Goal: Check status: Check status

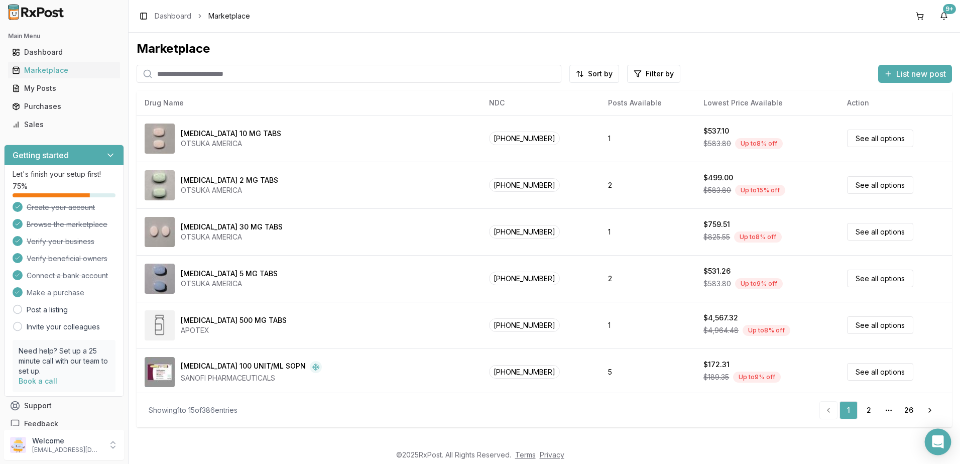
click at [933, 440] on icon "Open Intercom Messenger" at bounding box center [938, 442] width 12 height 13
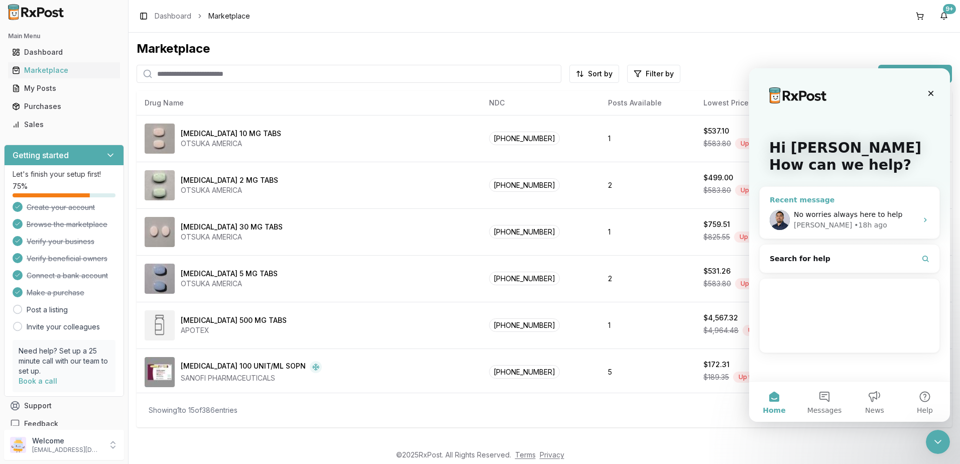
click at [870, 210] on span "No worries always here to help" at bounding box center [848, 214] width 109 height 8
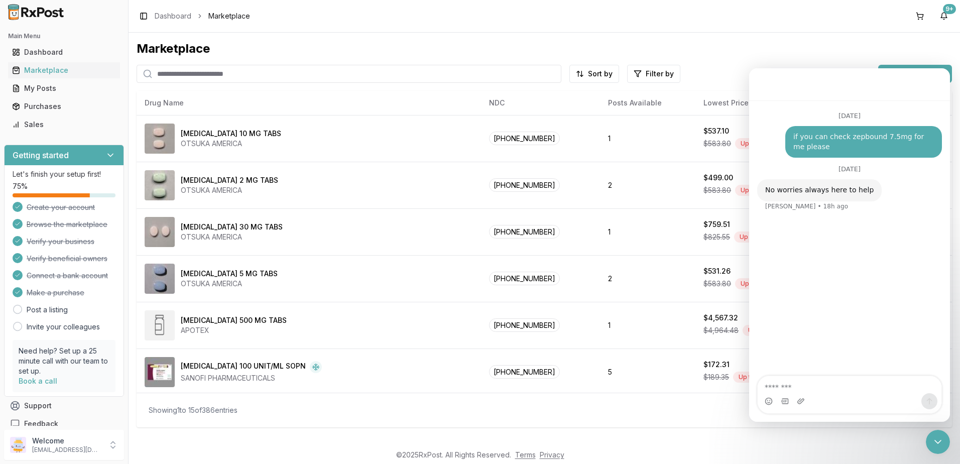
click at [192, 74] on input "search" at bounding box center [349, 74] width 425 height 18
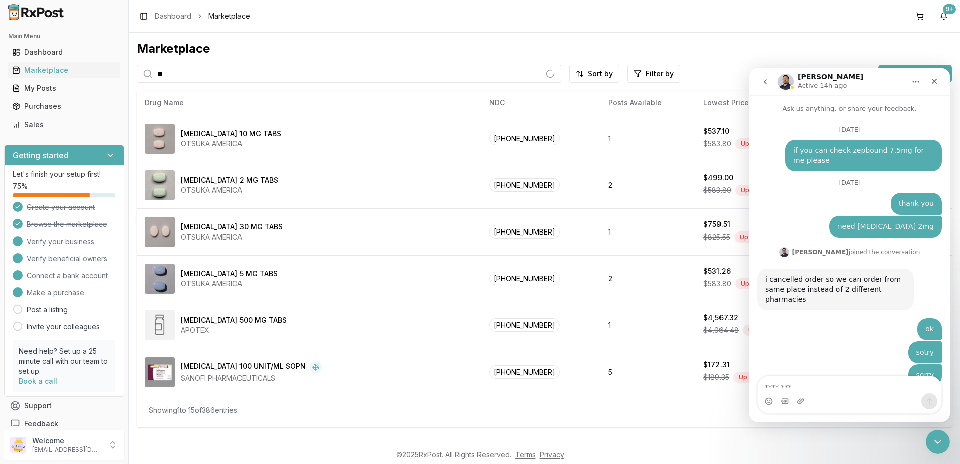
type input "*"
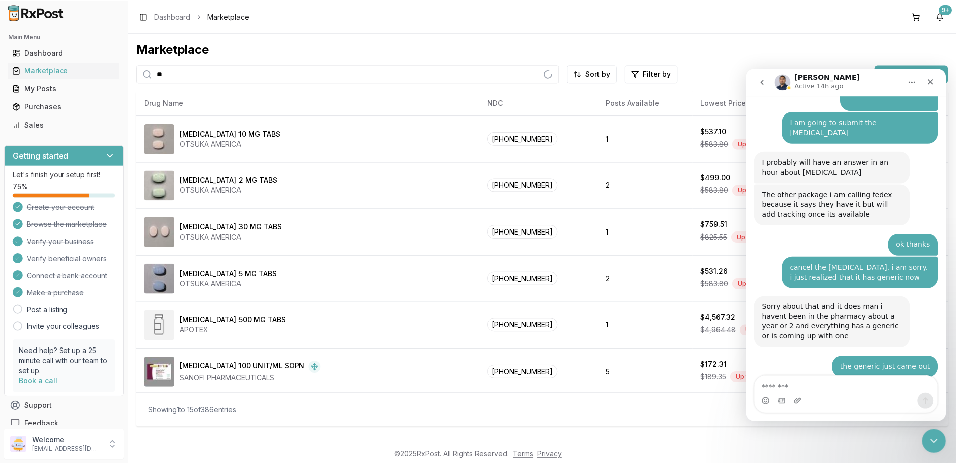
scroll to position [6519, 0]
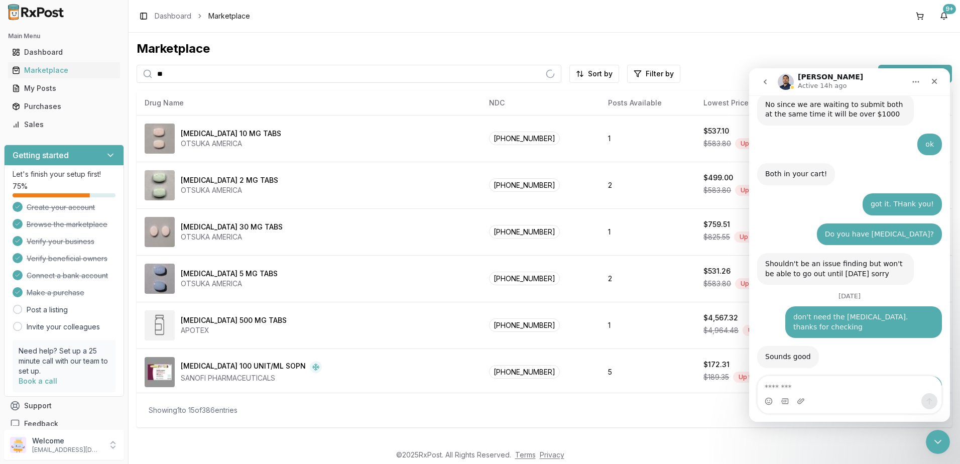
type input "*"
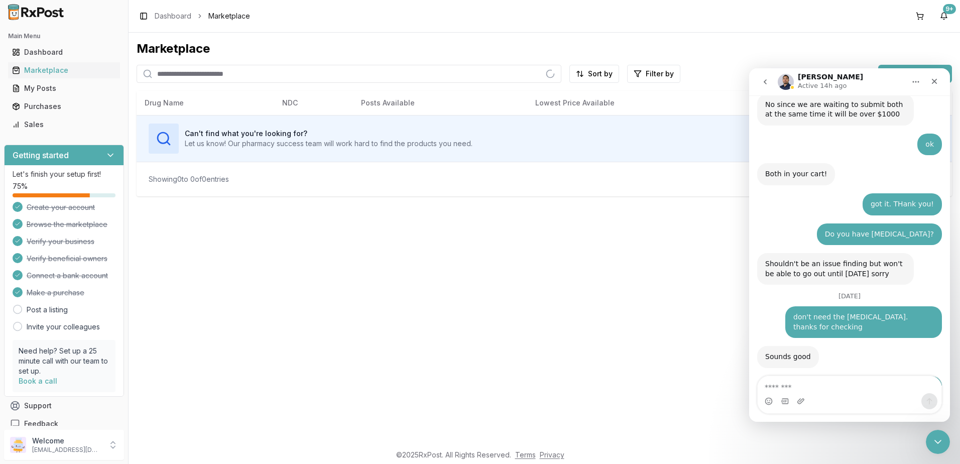
type input "*"
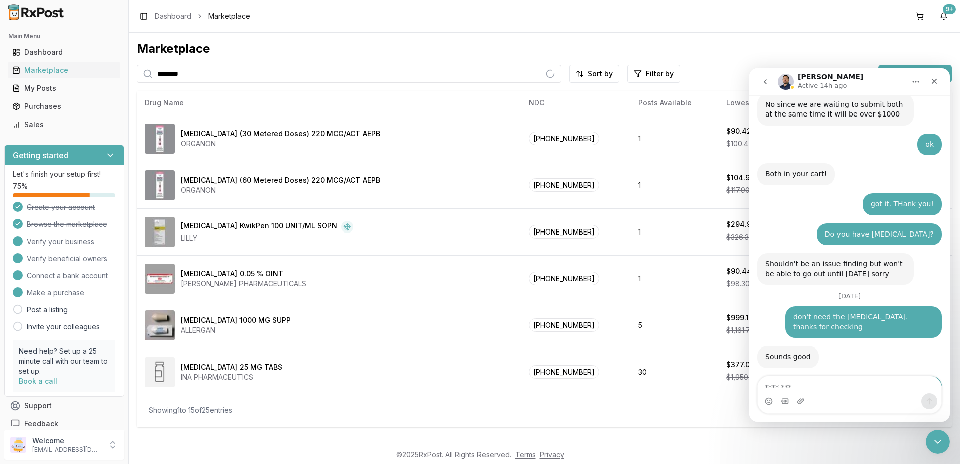
type input "********"
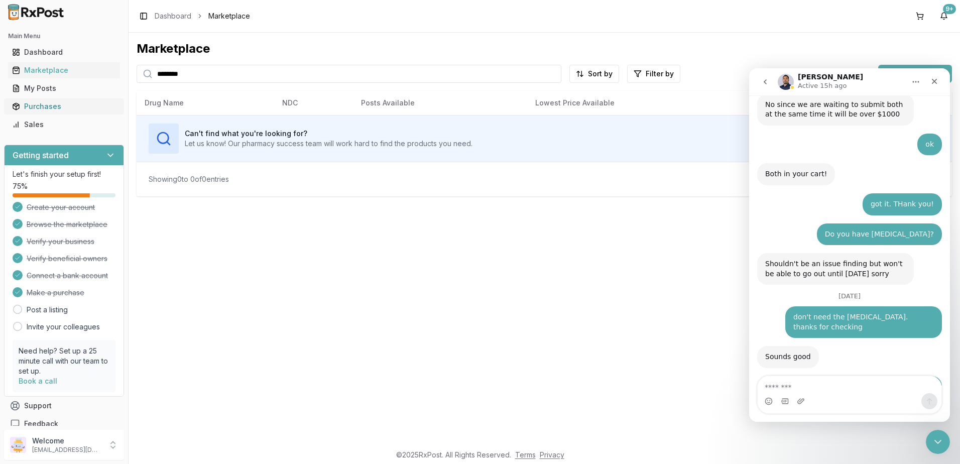
drag, startPoint x: 34, startPoint y: 102, endPoint x: 104, endPoint y: 100, distance: 70.4
click at [34, 101] on div "Purchases" at bounding box center [64, 106] width 104 height 10
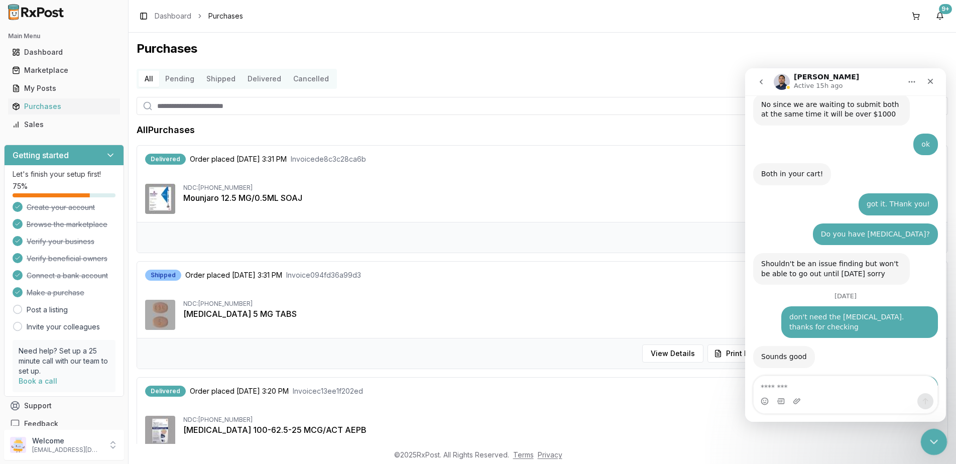
drag, startPoint x: 929, startPoint y: 439, endPoint x: 1558, endPoint y: 713, distance: 686.1
click at [928, 438] on icon "Close Intercom Messenger" at bounding box center [933, 441] width 12 height 12
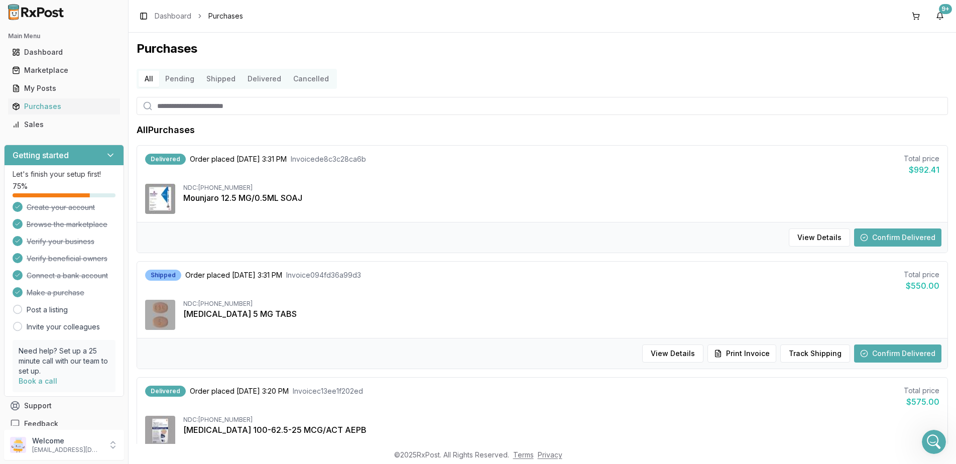
scroll to position [6519, 0]
click at [887, 237] on button "Confirm Delivered" at bounding box center [897, 238] width 87 height 18
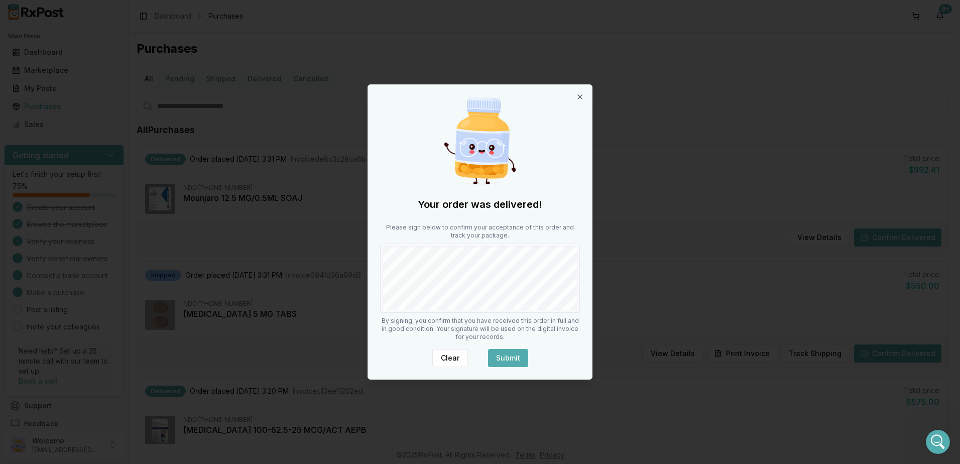
click at [512, 353] on button "Submit" at bounding box center [508, 358] width 40 height 18
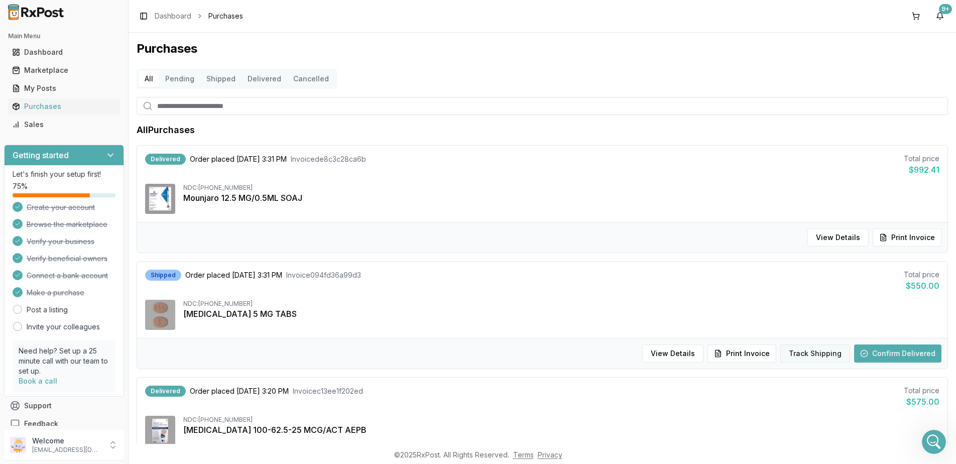
click at [814, 355] on button "Track Shipping" at bounding box center [816, 354] width 70 height 18
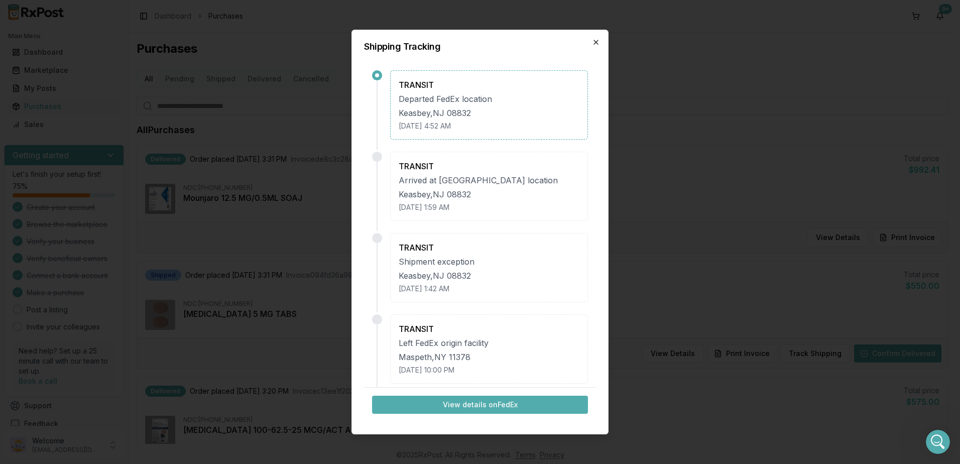
click at [597, 40] on icon "button" at bounding box center [596, 42] width 8 height 8
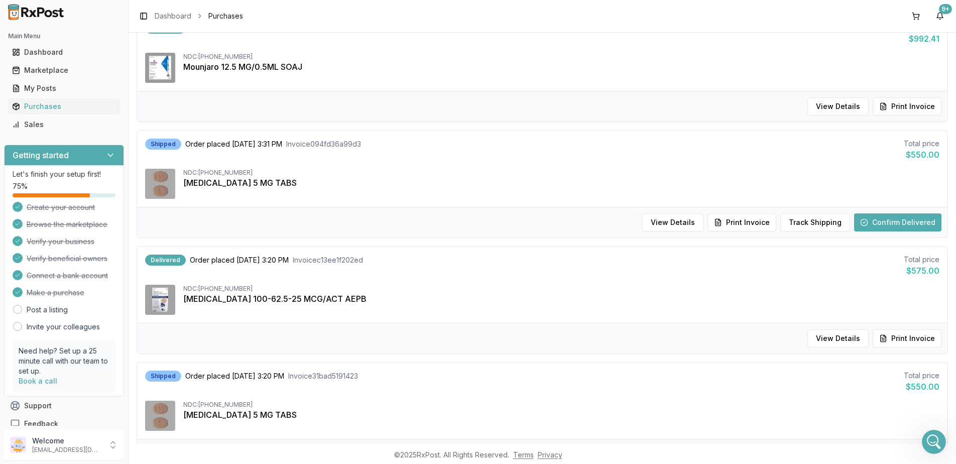
scroll to position [201, 0]
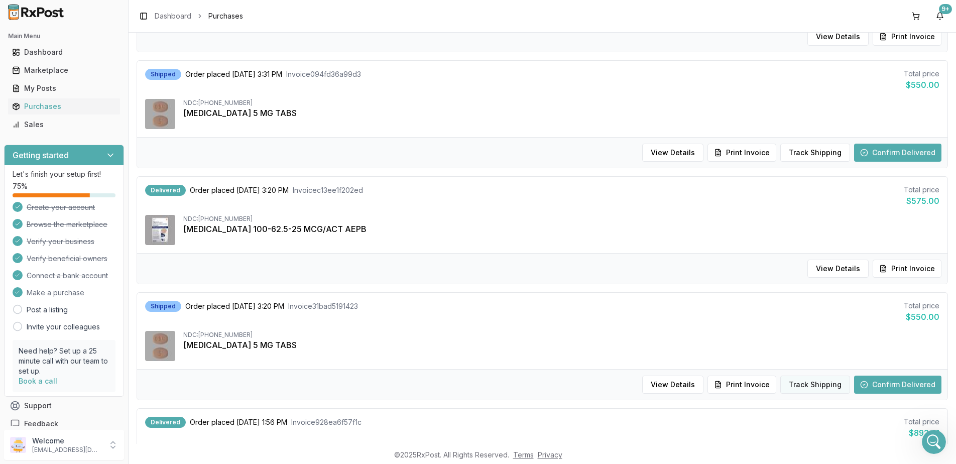
click at [803, 385] on button "Track Shipping" at bounding box center [816, 385] width 70 height 18
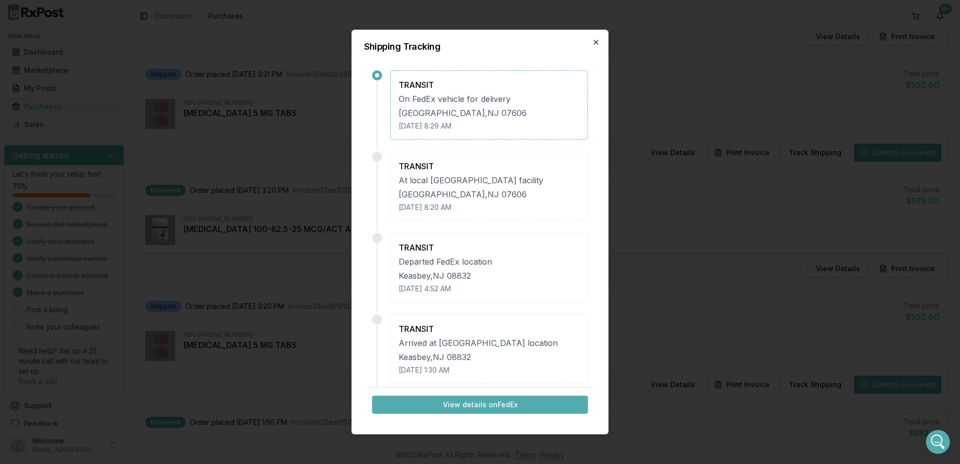
click at [595, 40] on icon "button" at bounding box center [596, 42] width 8 height 8
